Goal: Information Seeking & Learning: Learn about a topic

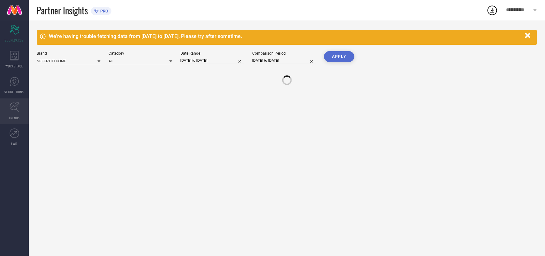
click at [21, 111] on link "TRENDS" at bounding box center [14, 111] width 29 height 26
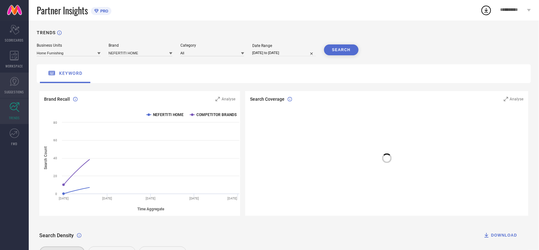
click at [20, 85] on link "SUGGESTIONS" at bounding box center [14, 86] width 29 height 26
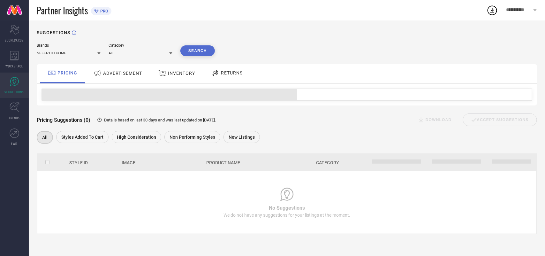
click at [130, 71] on span "ADVERTISEMENT" at bounding box center [122, 73] width 39 height 5
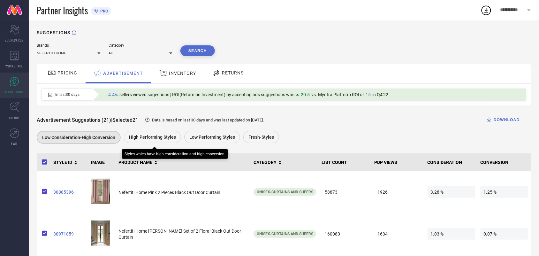
click at [152, 135] on div "High Performing Styles" at bounding box center [152, 137] width 57 height 12
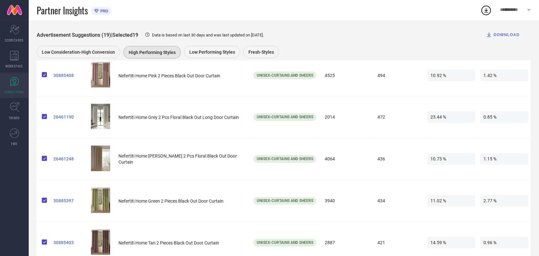
scroll to position [82, 0]
